Goal: Find specific page/section: Find specific page/section

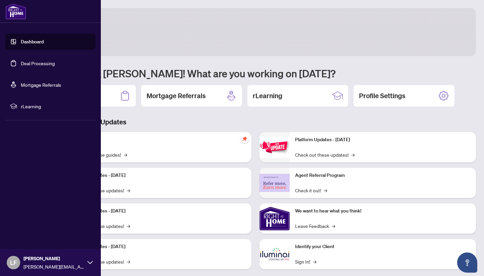
click at [21, 60] on link "Deal Processing" at bounding box center [38, 63] width 34 height 6
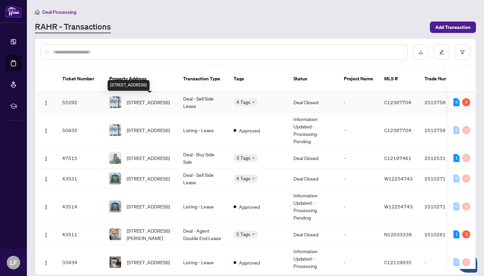
click at [150, 101] on span "[STREET_ADDRESS]" at bounding box center [148, 101] width 43 height 7
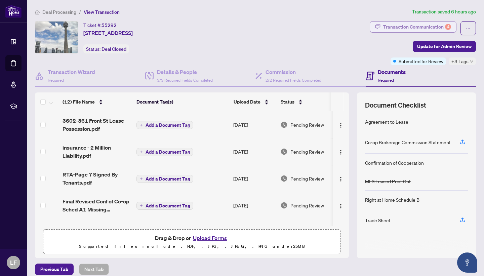
click at [427, 26] on div "Transaction Communication 4" at bounding box center [417, 26] width 68 height 11
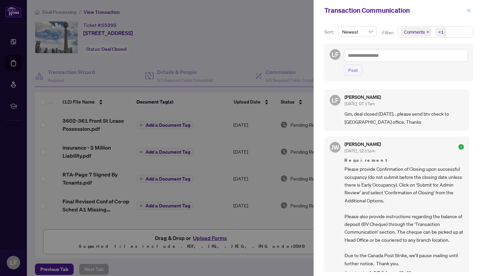
click at [468, 9] on icon "close" at bounding box center [468, 10] width 5 height 5
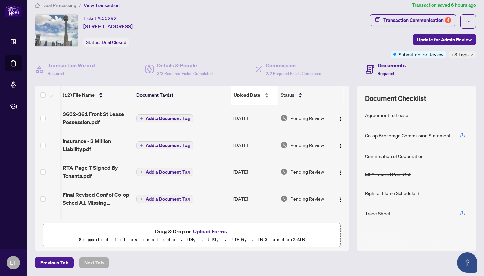
scroll to position [0, 4]
